Goal: Task Accomplishment & Management: Manage account settings

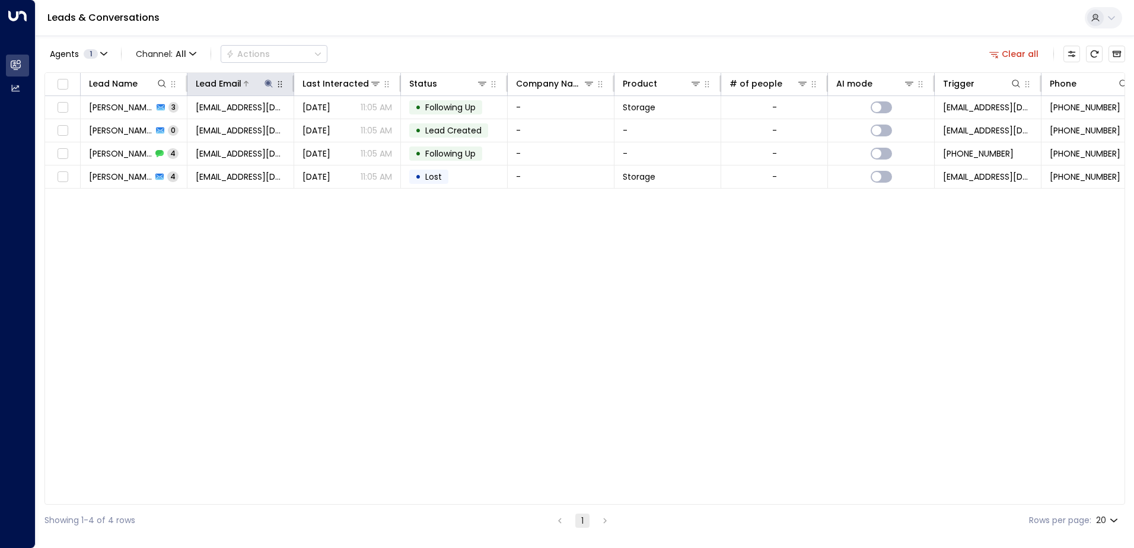
click at [266, 81] on icon at bounding box center [268, 83] width 9 height 9
drag, startPoint x: 340, startPoint y: 124, endPoint x: 283, endPoint y: 123, distance: 57.0
click at [334, 125] on div "**********" at bounding box center [269, 126] width 164 height 17
click at [344, 124] on icon "button" at bounding box center [343, 127] width 8 height 8
click at [215, 125] on input "text" at bounding box center [269, 127] width 164 height 22
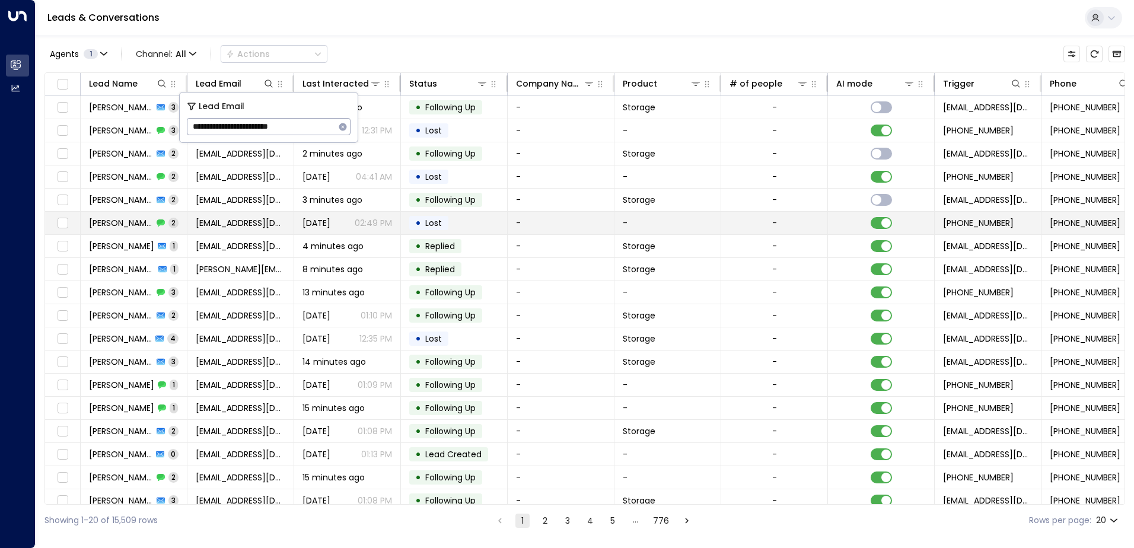
type input "**********"
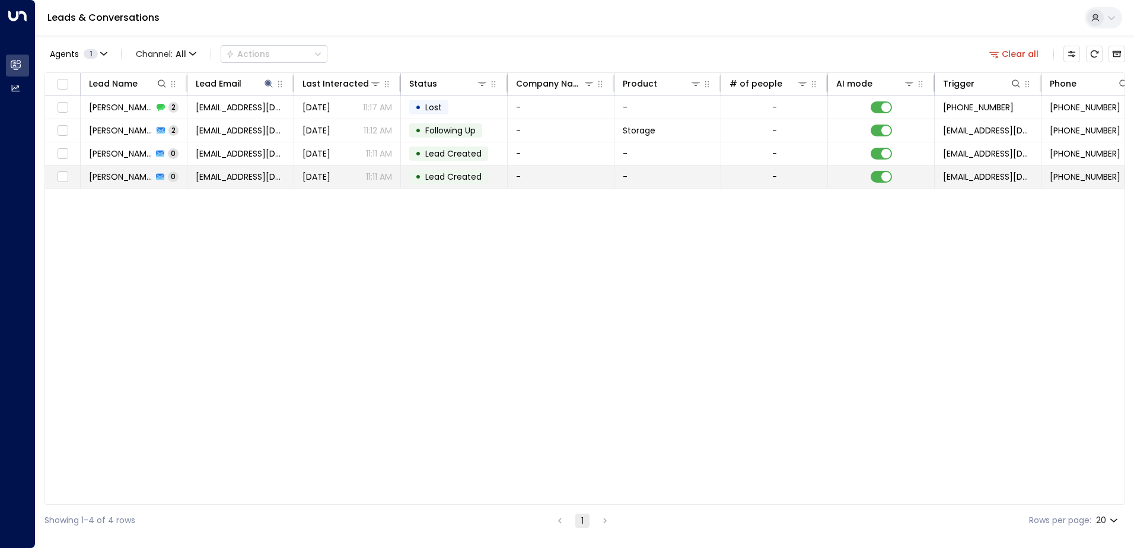
click at [570, 183] on td "-" at bounding box center [561, 177] width 107 height 23
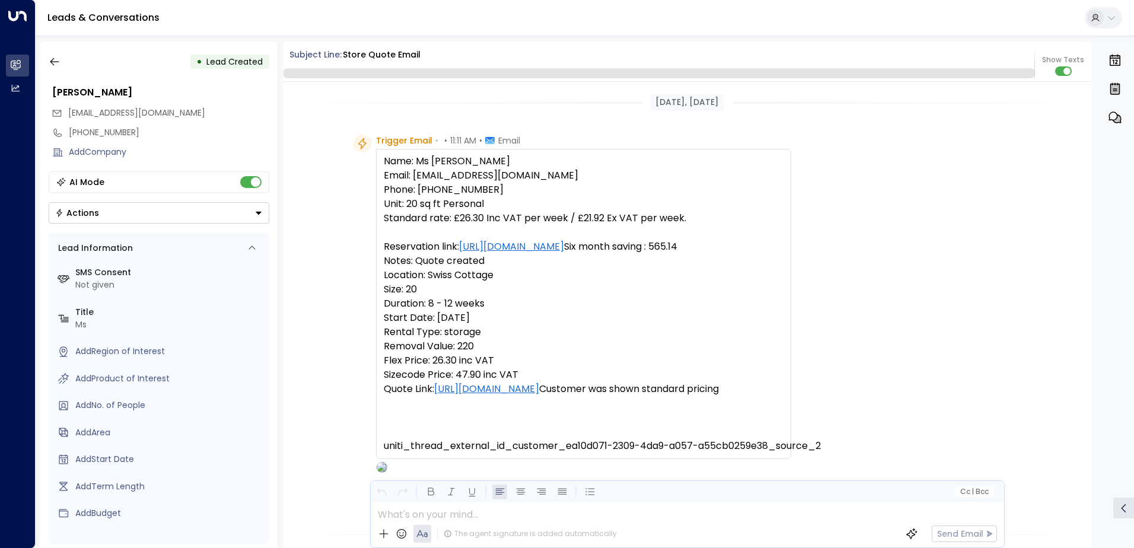
scroll to position [317, 0]
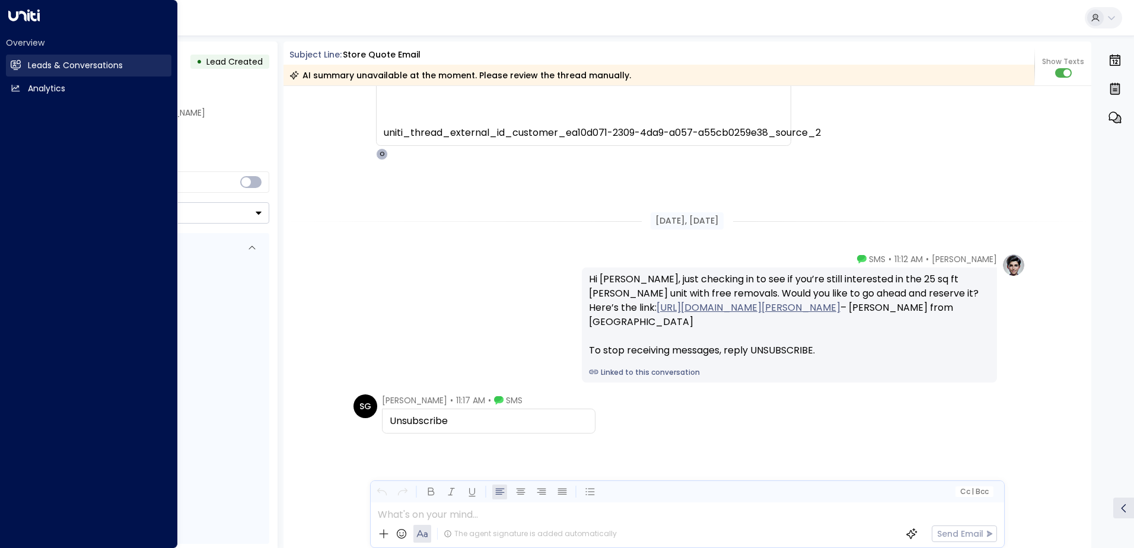
click at [90, 63] on h2 "Leads & Conversations" at bounding box center [75, 65] width 95 height 12
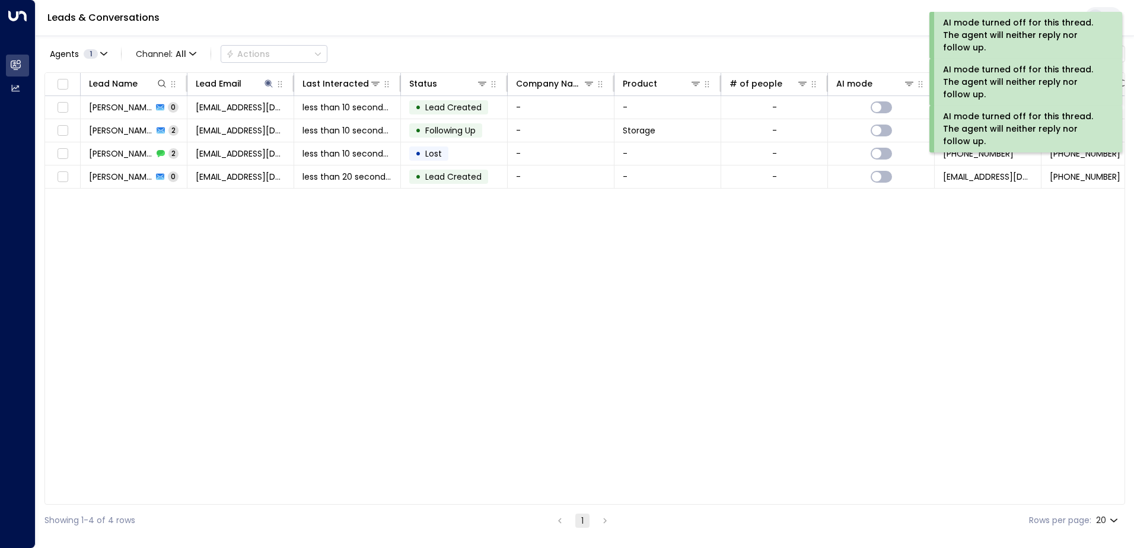
click at [625, 237] on div "Lead Name Lead Email Last Interacted Status Company Name Product # of people AI…" at bounding box center [584, 288] width 1081 height 433
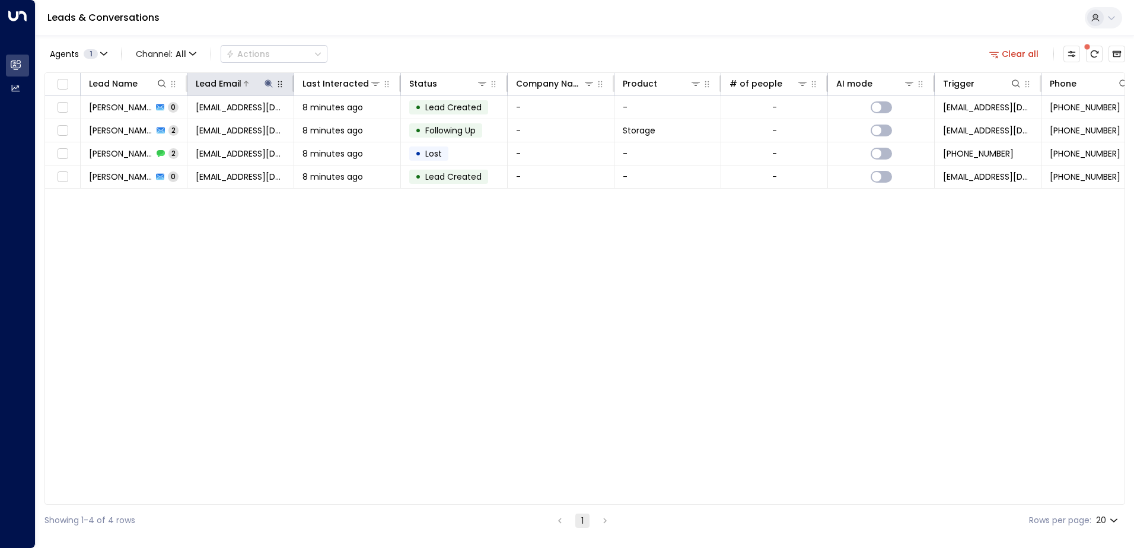
click at [268, 84] on icon at bounding box center [269, 83] width 8 height 8
drag, startPoint x: 341, startPoint y: 129, endPoint x: 321, endPoint y: 127, distance: 20.3
click at [335, 129] on button "button" at bounding box center [342, 126] width 15 height 15
click at [211, 126] on input "text" at bounding box center [269, 127] width 164 height 22
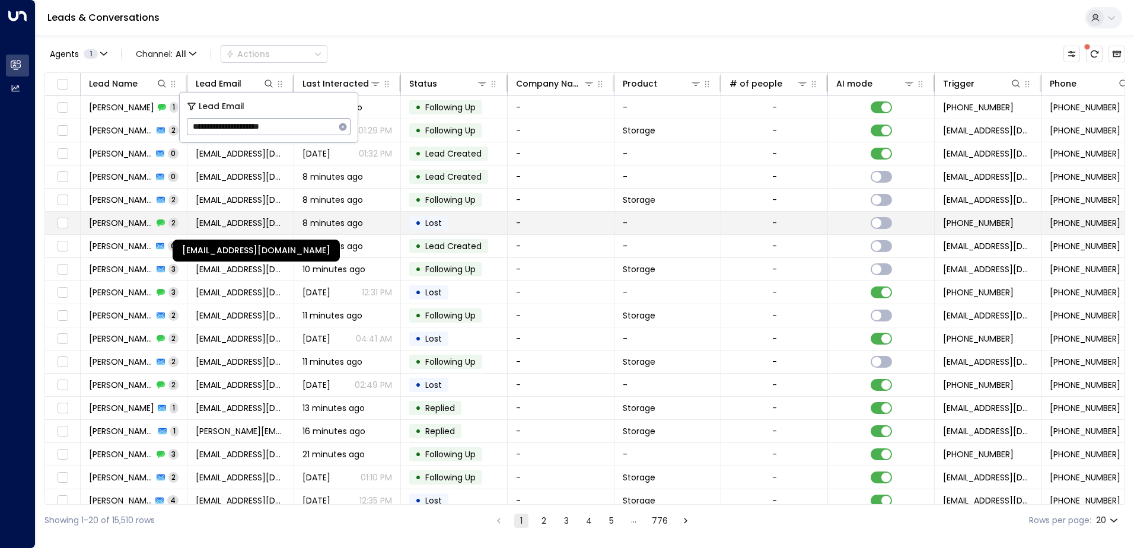
type input "**********"
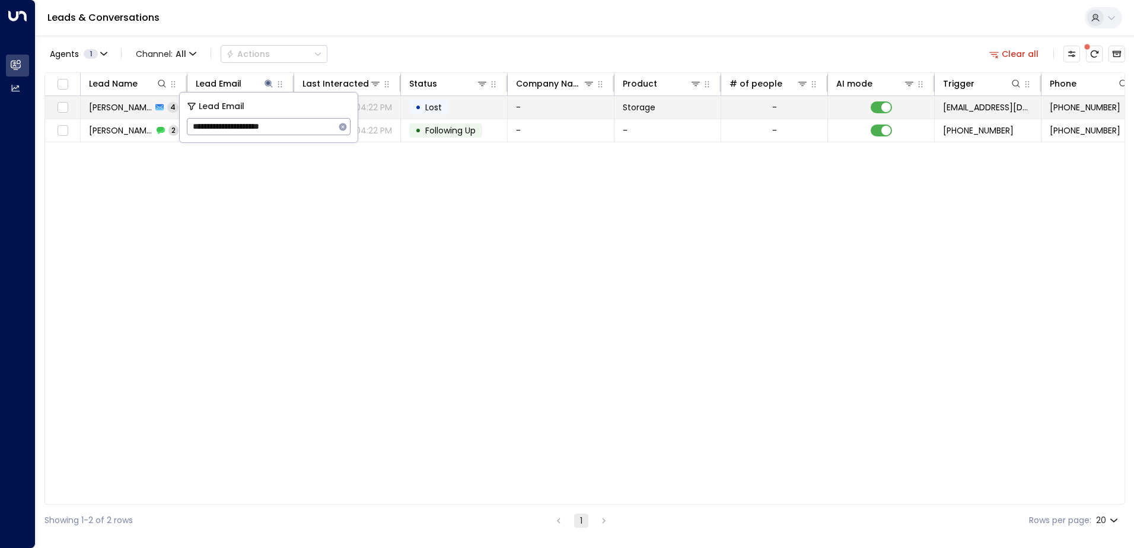
click at [556, 110] on td "-" at bounding box center [561, 107] width 107 height 23
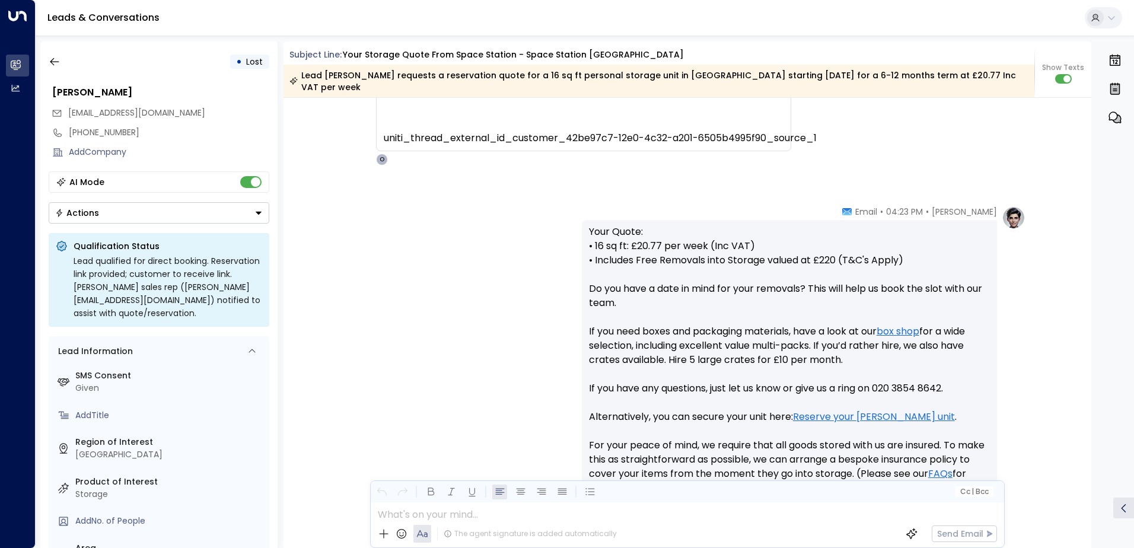
scroll to position [415, 0]
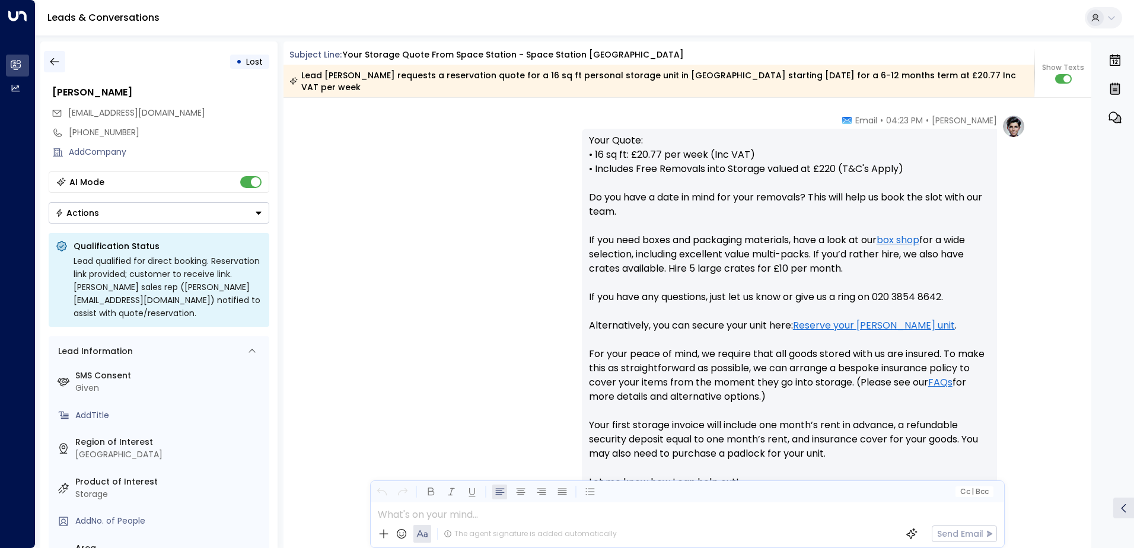
click at [51, 61] on icon "button" at bounding box center [54, 62] width 9 height 8
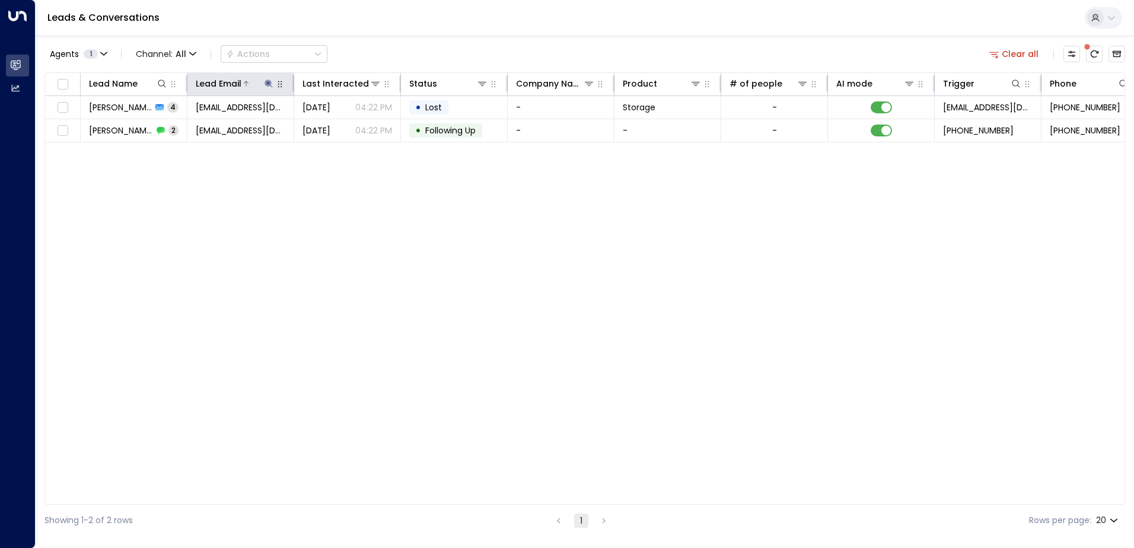
click at [272, 86] on icon at bounding box center [268, 83] width 9 height 9
click at [340, 126] on icon "button" at bounding box center [343, 127] width 8 height 8
click at [194, 127] on input "text" at bounding box center [269, 127] width 164 height 22
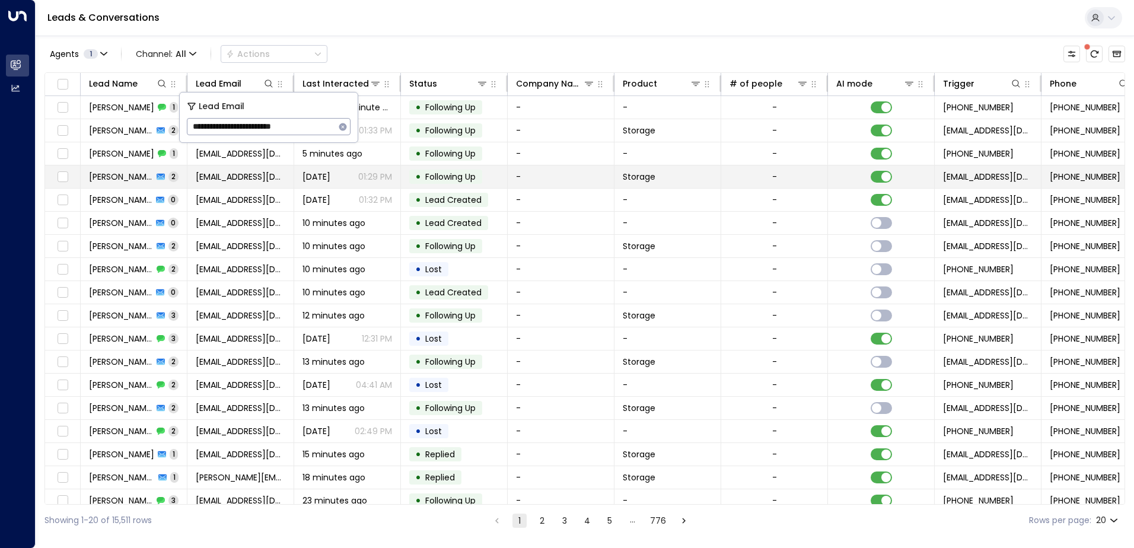
type input "**********"
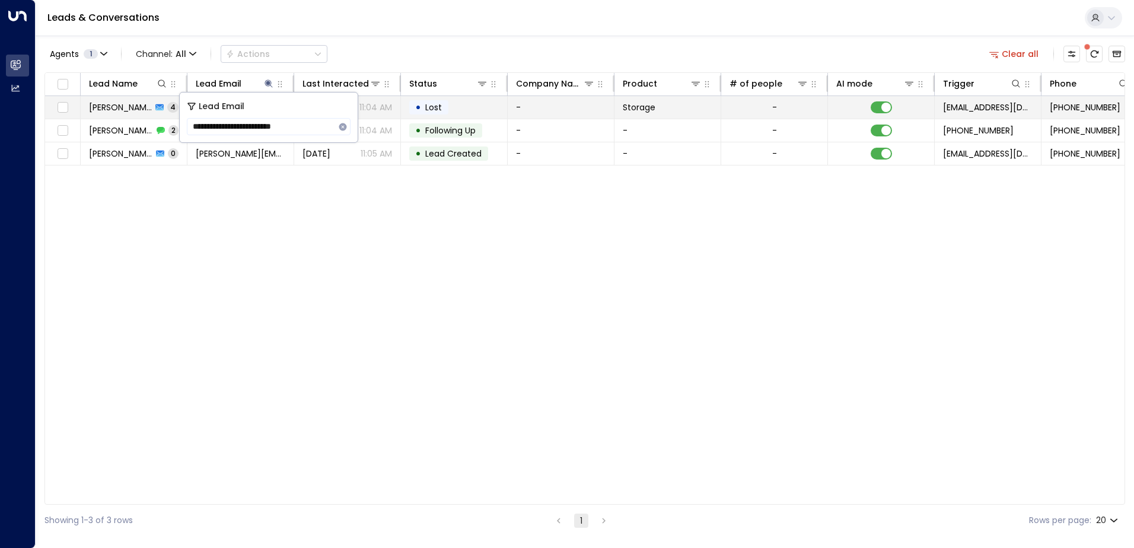
click at [533, 102] on td "-" at bounding box center [561, 107] width 107 height 23
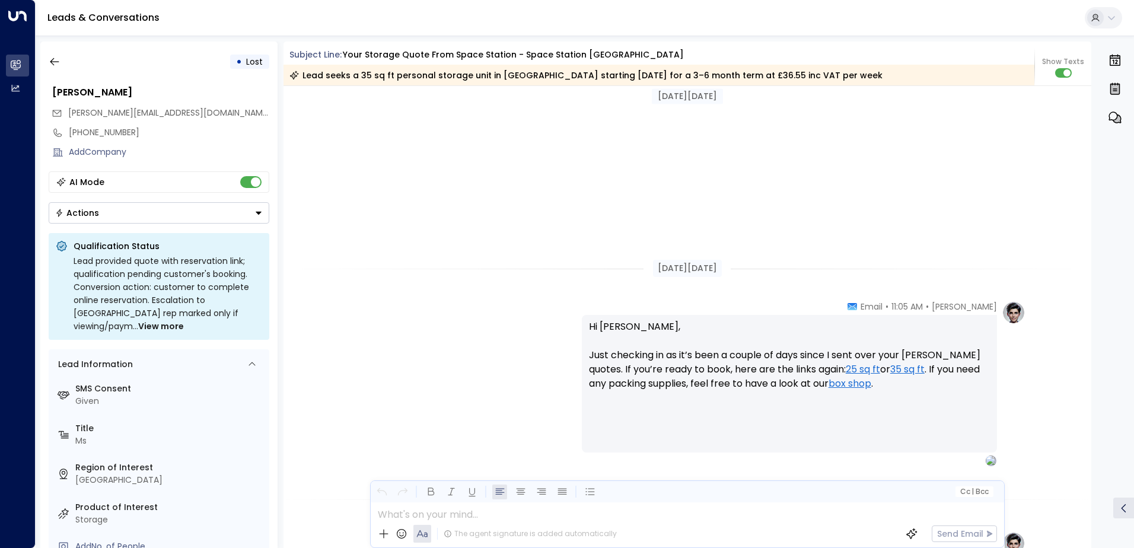
scroll to position [1411, 0]
